Goal: Task Accomplishment & Management: Manage account settings

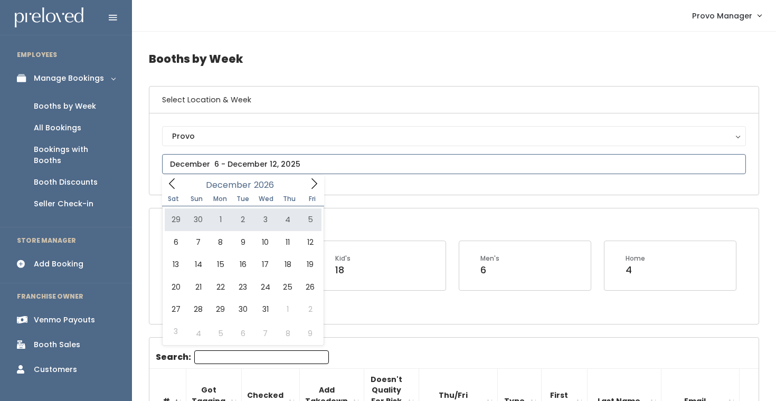
click at [312, 188] on icon at bounding box center [314, 184] width 12 height 12
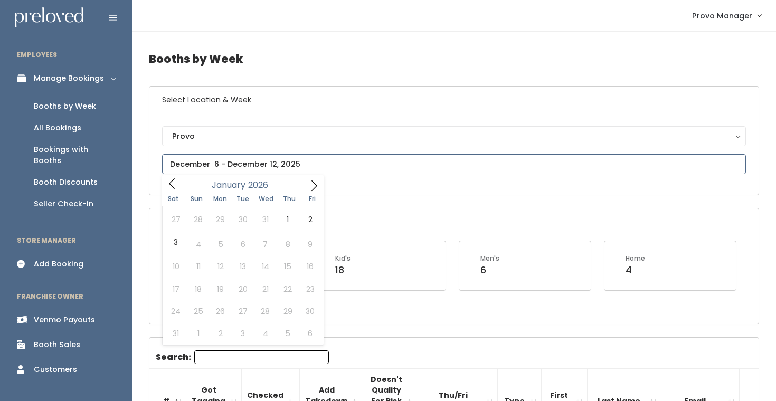
type input "2025"
click at [173, 186] on icon at bounding box center [172, 184] width 12 height 12
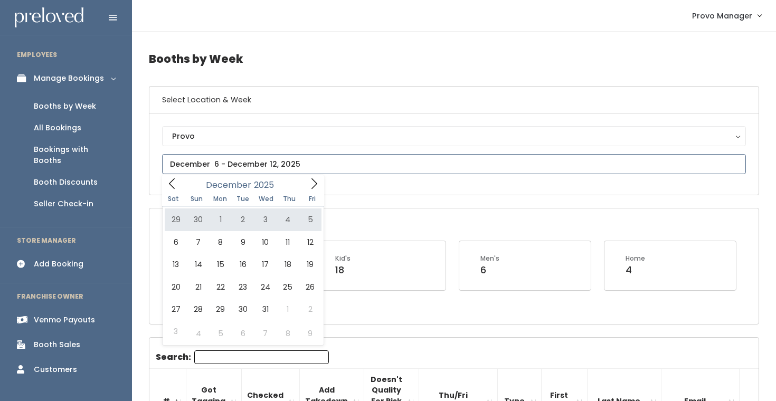
click at [170, 184] on icon at bounding box center [172, 184] width 6 height 11
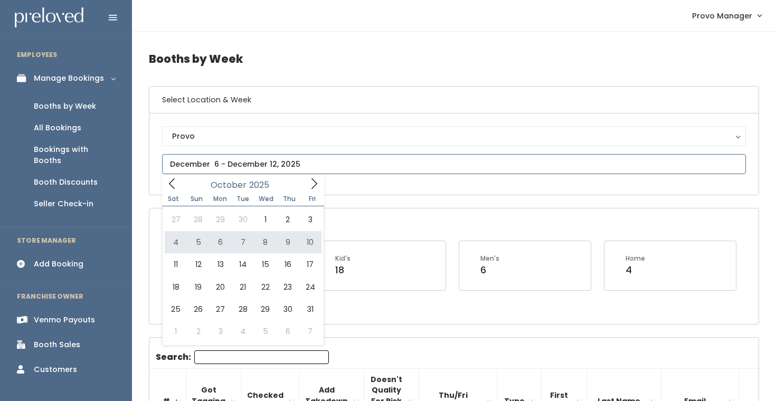
type input "October 4 to October 10"
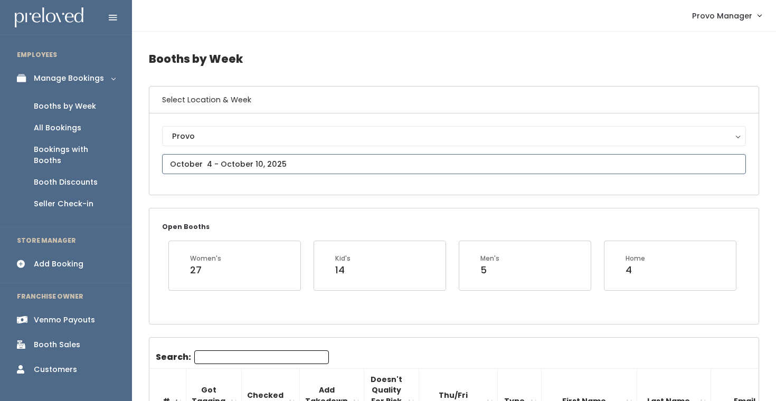
click at [258, 170] on input "text" at bounding box center [454, 164] width 584 height 20
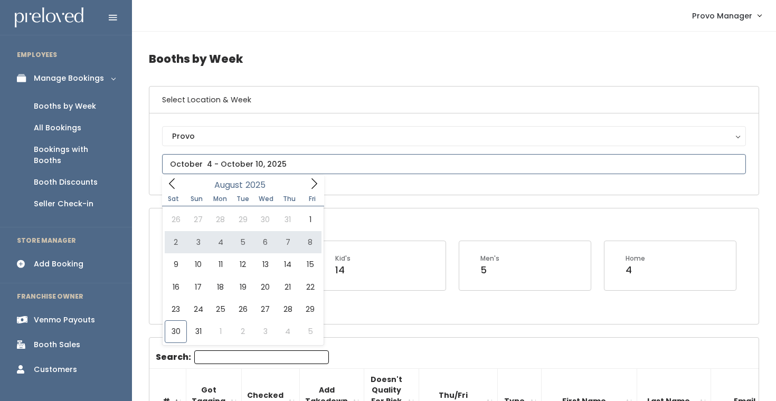
click at [173, 183] on icon at bounding box center [172, 184] width 12 height 12
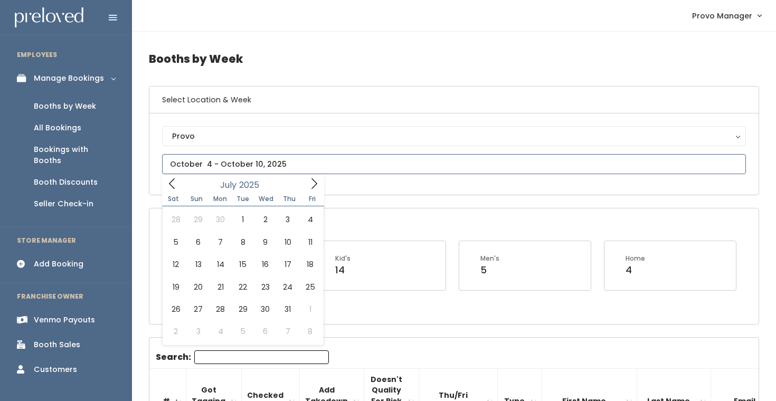
click at [173, 183] on icon at bounding box center [172, 184] width 12 height 12
click at [164, 183] on span at bounding box center [172, 183] width 20 height 16
click at [312, 183] on icon at bounding box center [314, 184] width 12 height 12
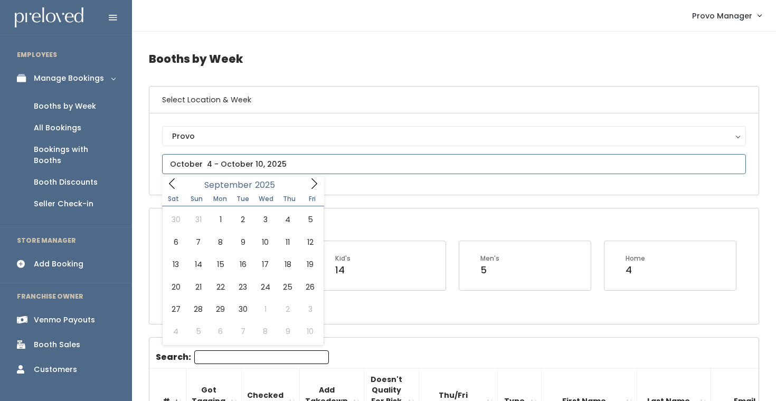
click at [312, 177] on span at bounding box center [314, 183] width 20 height 16
type input "September 6 to September 12"
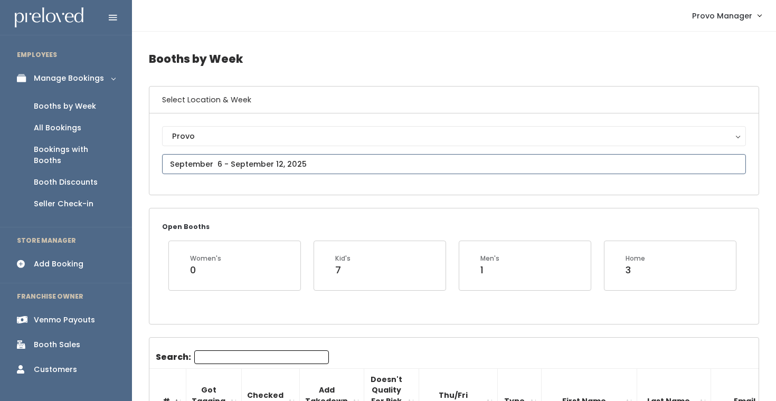
click at [288, 166] on input "text" at bounding box center [454, 164] width 584 height 20
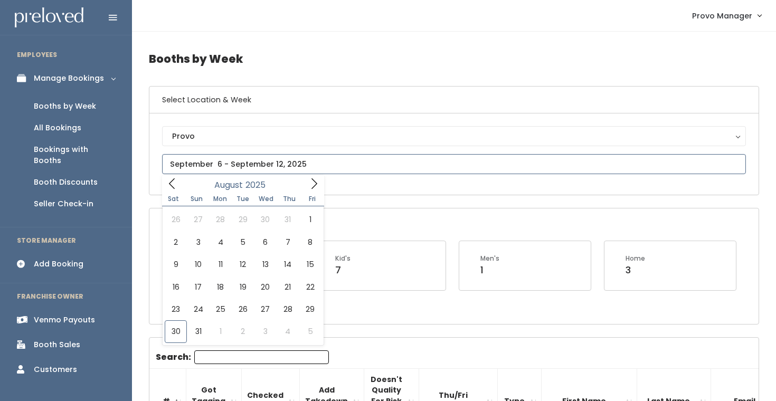
click at [318, 184] on icon at bounding box center [314, 184] width 12 height 12
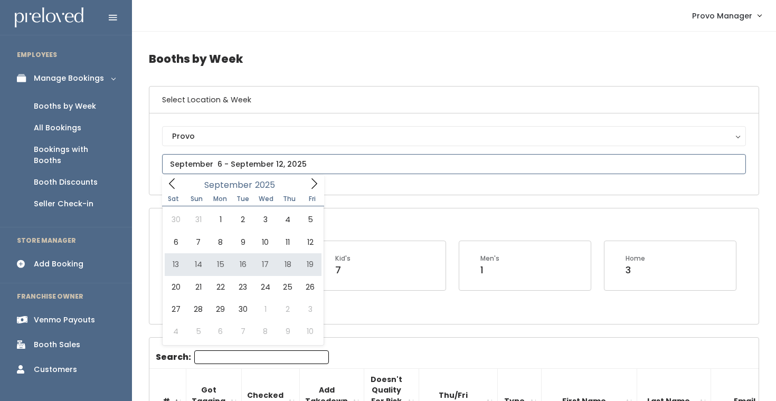
type input "September 13 to September 19"
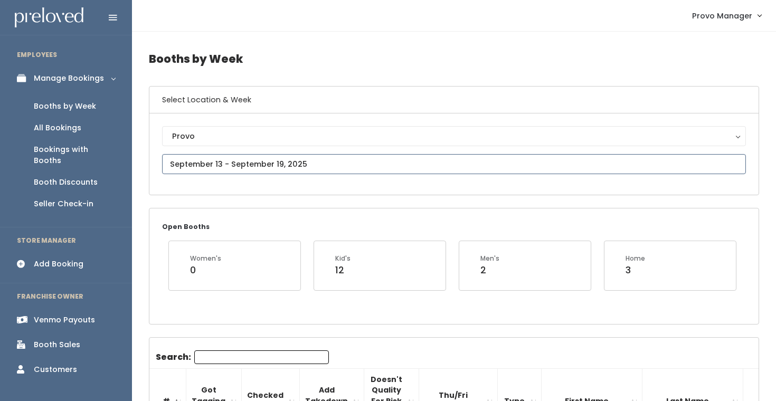
click at [283, 164] on input "text" at bounding box center [454, 164] width 584 height 20
click at [360, 184] on div "Provo Provo" at bounding box center [454, 154] width 610 height 81
click at [284, 164] on input "text" at bounding box center [454, 164] width 584 height 20
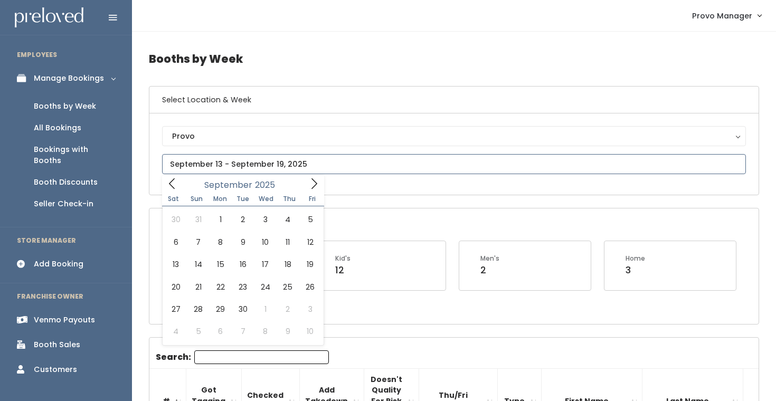
click at [304, 180] on span at bounding box center [314, 183] width 20 height 16
type input "[DATE] to [DATE]"
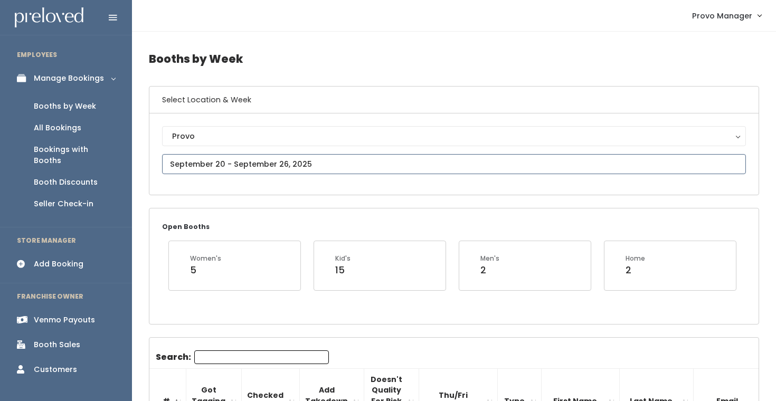
click at [286, 168] on input "text" at bounding box center [454, 164] width 584 height 20
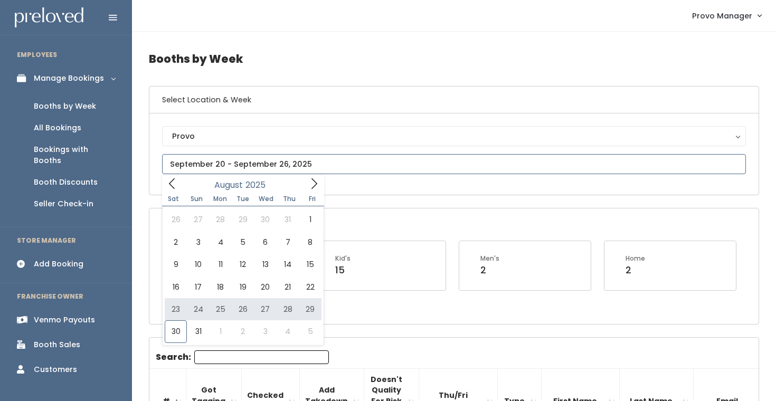
type input "August 30 to September 5"
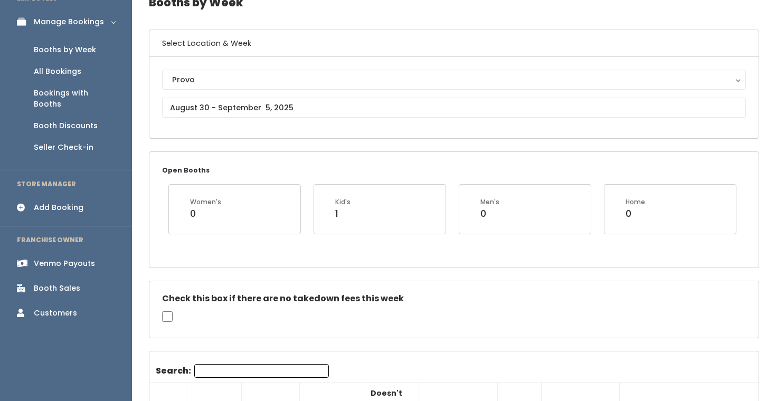
scroll to position [91, 0]
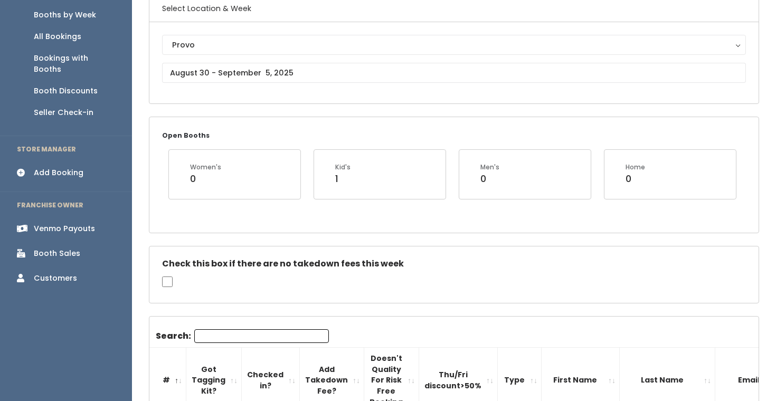
click at [230, 335] on input "Search:" at bounding box center [261, 337] width 135 height 14
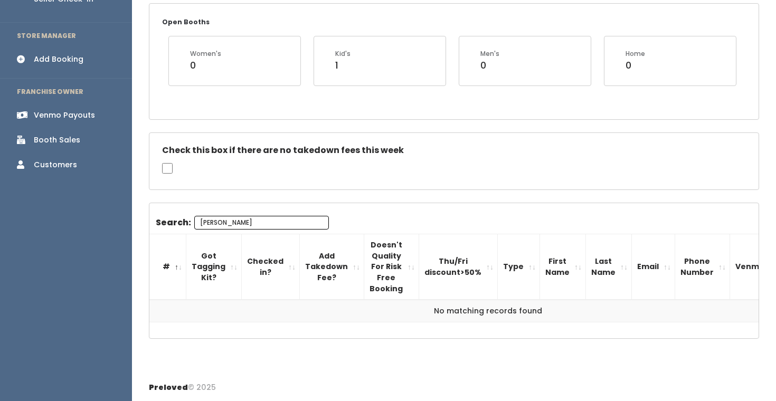
scroll to position [0, 0]
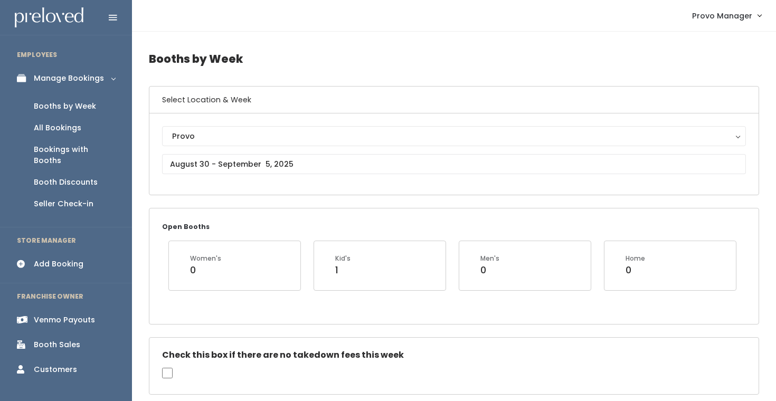
type input "[PERSON_NAME]"
click at [218, 161] on input "text" at bounding box center [454, 164] width 584 height 20
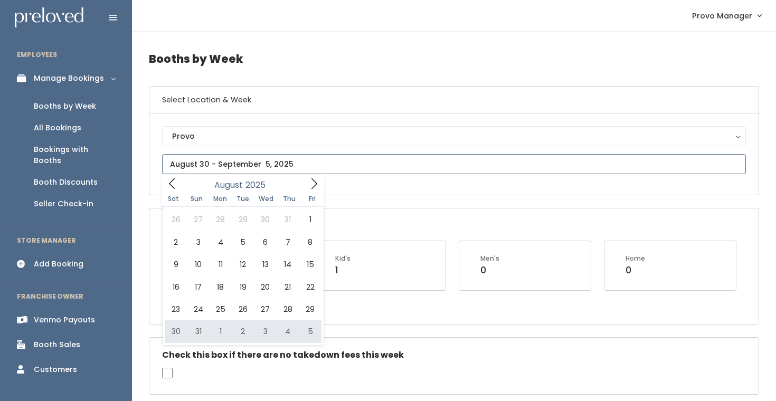
type input "August 30 to September 5"
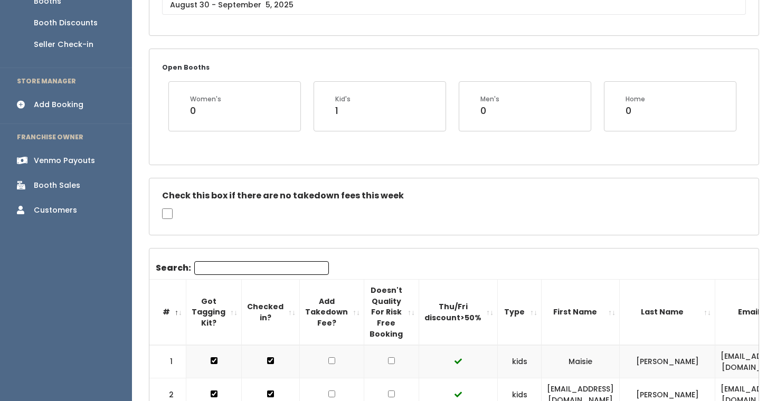
scroll to position [172, 0]
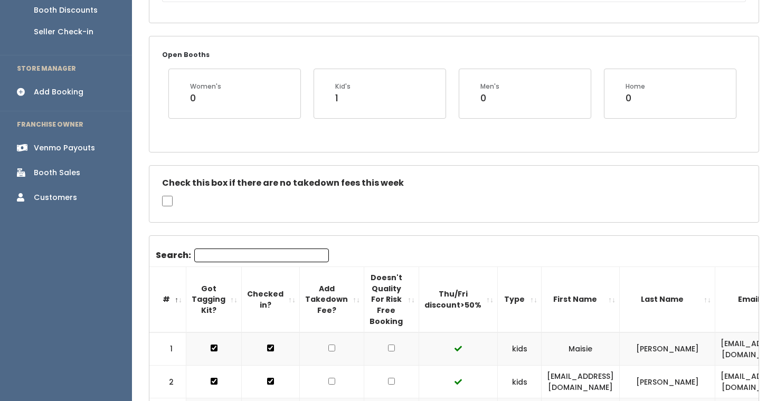
click at [249, 255] on input "Search:" at bounding box center [261, 256] width 135 height 14
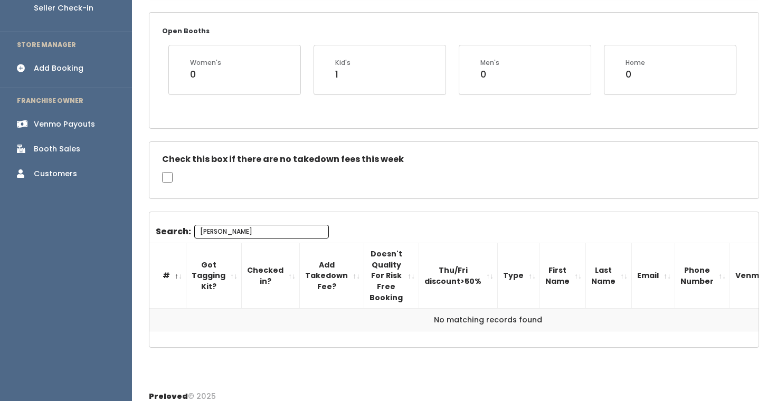
scroll to position [205, 0]
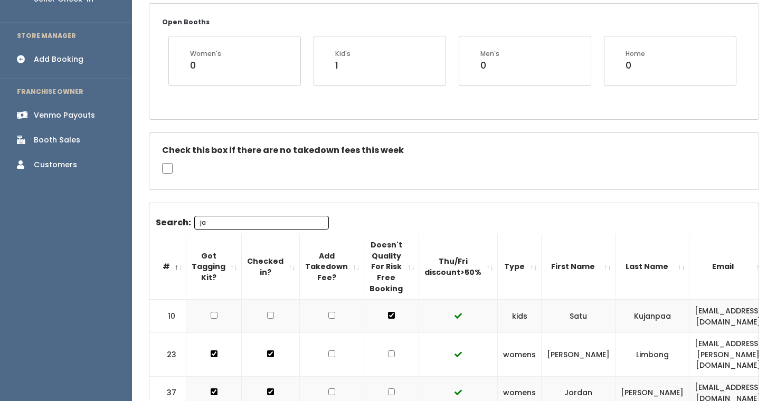
type input "j"
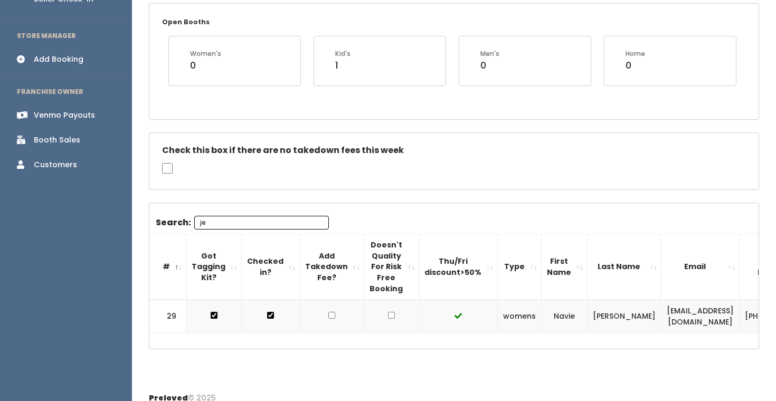
type input "j"
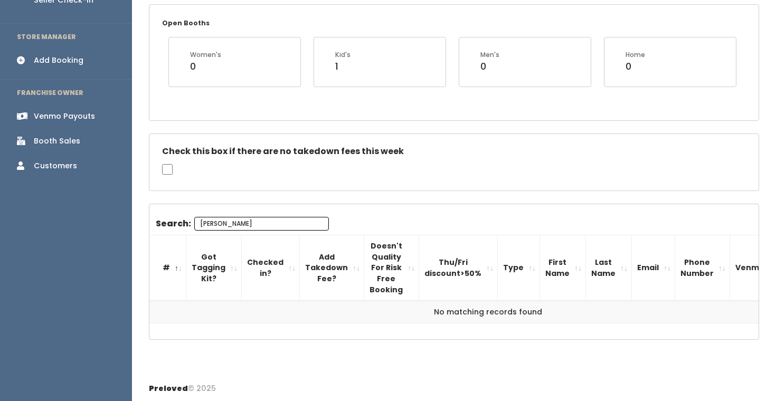
scroll to position [96, 0]
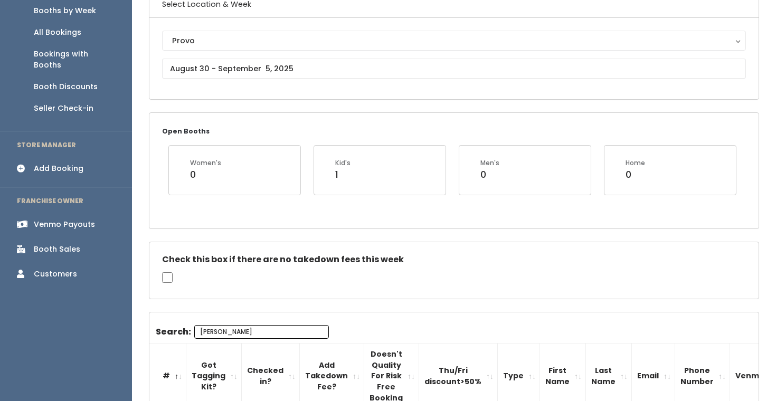
type input "[PERSON_NAME]"
